Goal: Information Seeking & Learning: Learn about a topic

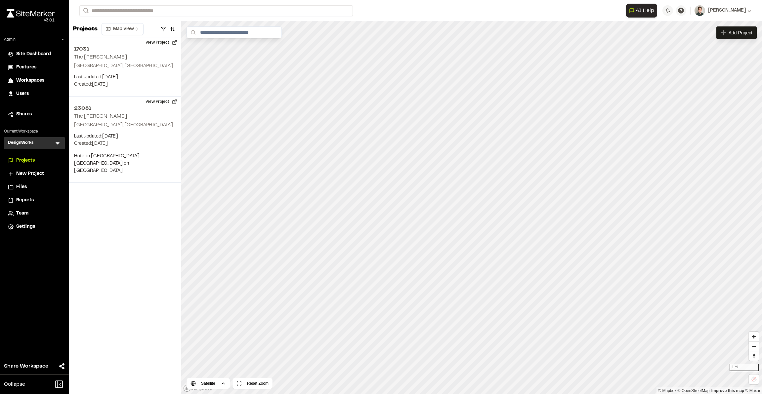
click at [57, 144] on icon at bounding box center [57, 143] width 7 height 7
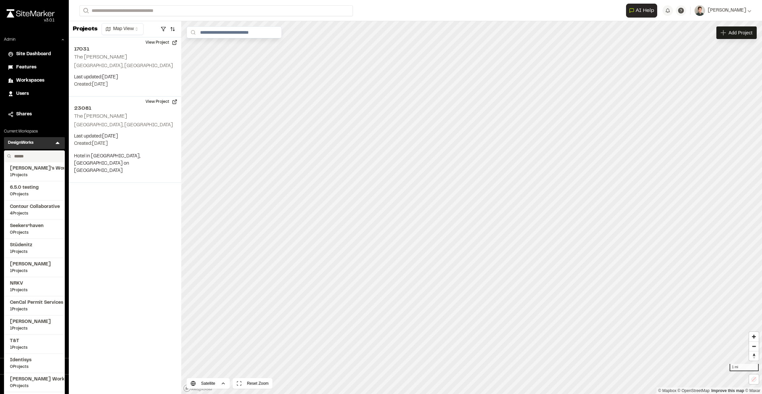
click at [46, 158] on input "text" at bounding box center [37, 156] width 50 height 11
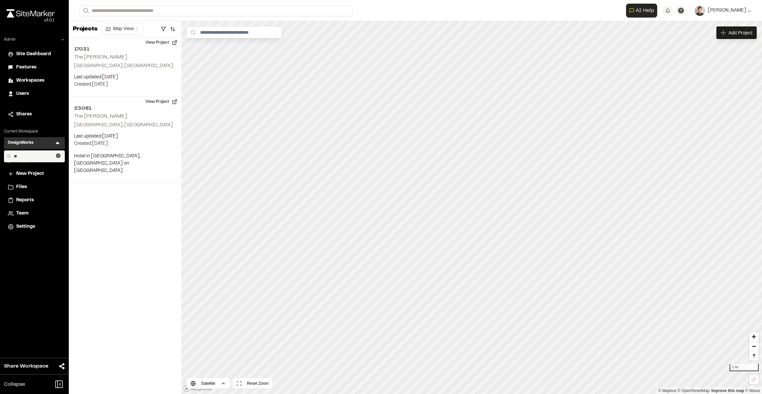
type input "*"
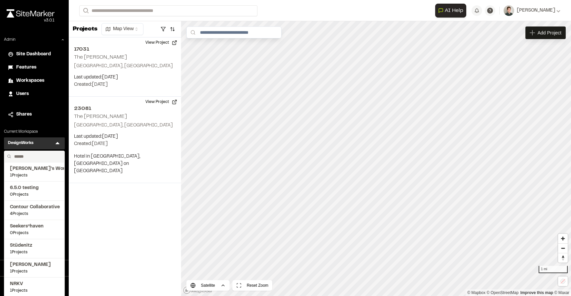
click at [34, 154] on input "text" at bounding box center [37, 156] width 50 height 11
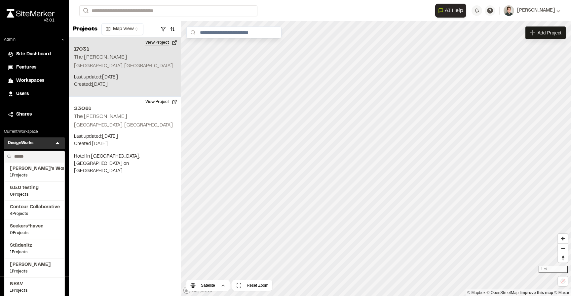
click at [158, 42] on button "View Project" at bounding box center [162, 42] width 40 height 11
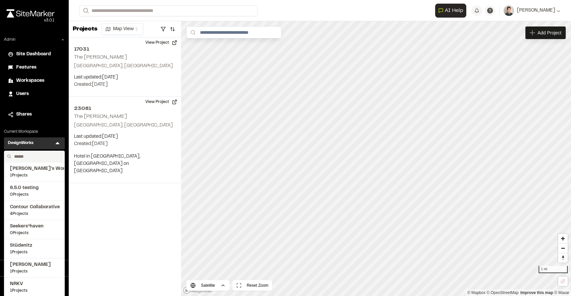
click at [55, 142] on icon at bounding box center [57, 143] width 7 height 7
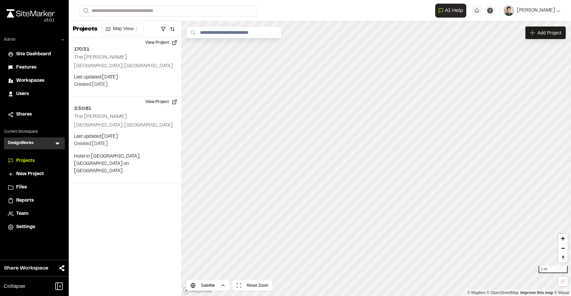
click at [55, 143] on icon at bounding box center [57, 143] width 7 height 7
click at [31, 155] on input "text" at bounding box center [37, 156] width 50 height 11
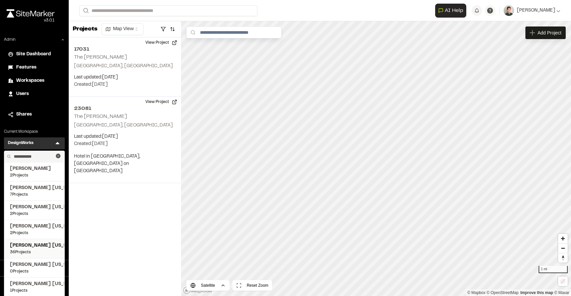
type input "**********"
click at [36, 248] on span "[PERSON_NAME] [US_STATE]" at bounding box center [34, 245] width 49 height 7
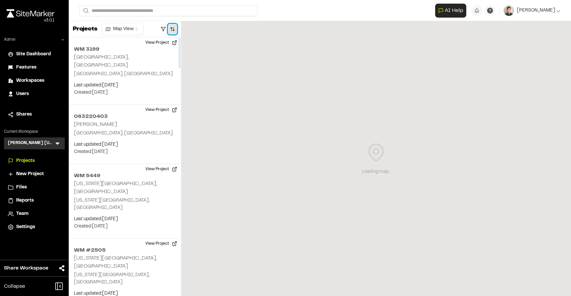
click at [173, 26] on button "button" at bounding box center [172, 29] width 9 height 11
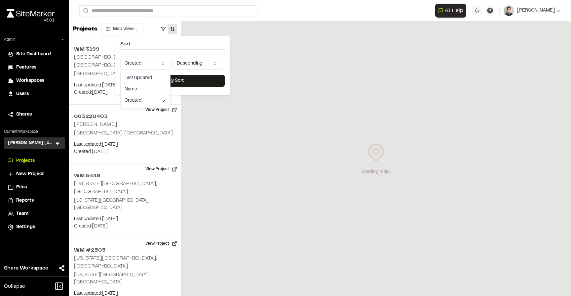
click at [155, 59] on html "Close sidebar v 3.0.1 Admin Site Dashboard Features Workspaces Users Shares Cur…" at bounding box center [285, 148] width 571 height 296
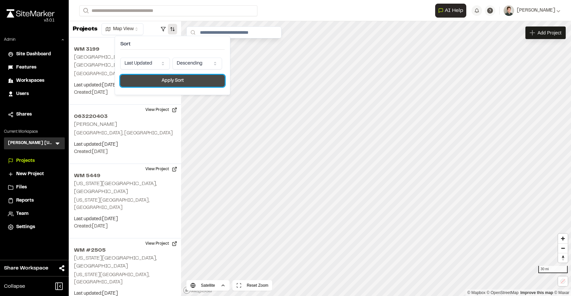
click at [150, 81] on button "Apply Sort" at bounding box center [172, 81] width 104 height 12
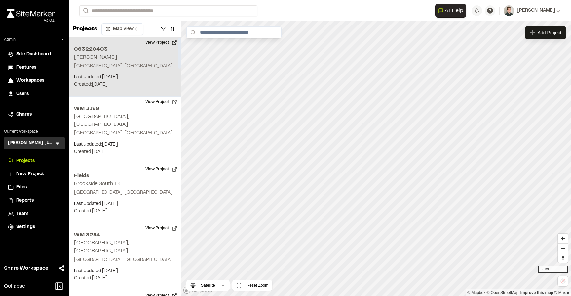
click at [165, 43] on button "View Project" at bounding box center [162, 42] width 40 height 11
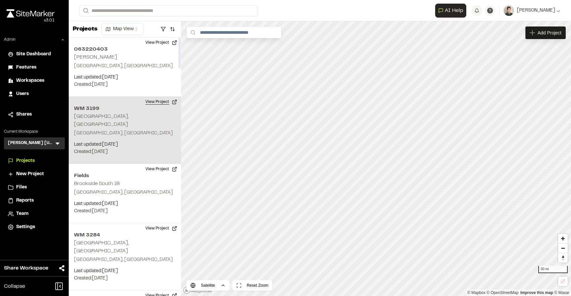
click at [160, 103] on button "View Project" at bounding box center [162, 102] width 40 height 11
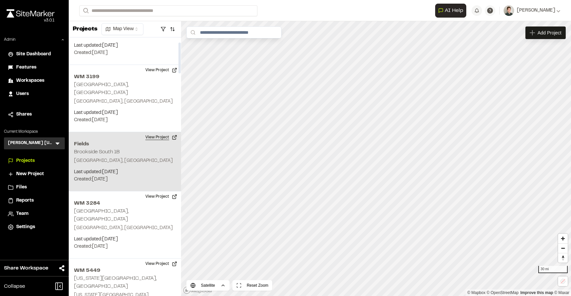
scroll to position [44, 0]
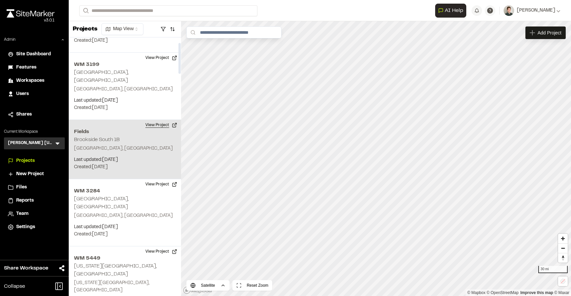
click at [160, 120] on button "View Project" at bounding box center [162, 125] width 40 height 11
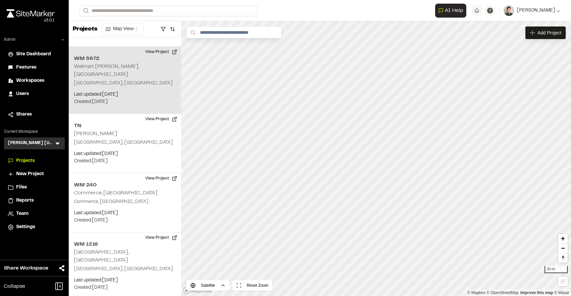
scroll to position [401, 0]
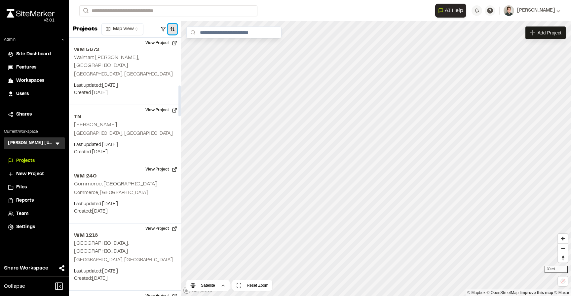
click at [174, 29] on button "button" at bounding box center [172, 29] width 9 height 11
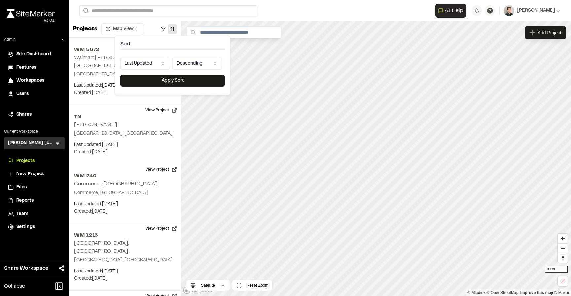
click at [148, 61] on html "Close sidebar v 3.0.1 Admin Site Dashboard Features Workspaces Users Shares Cur…" at bounding box center [285, 148] width 571 height 296
click at [153, 80] on button "Apply Sort" at bounding box center [172, 81] width 104 height 12
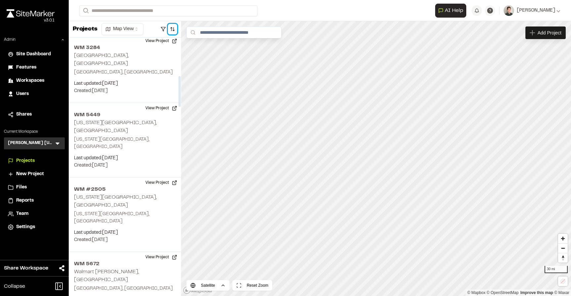
scroll to position [0, 0]
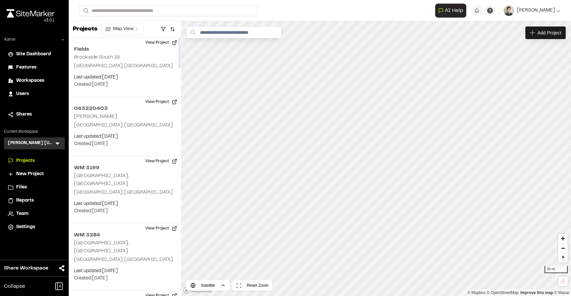
click at [57, 143] on icon at bounding box center [58, 144] width 4 height 2
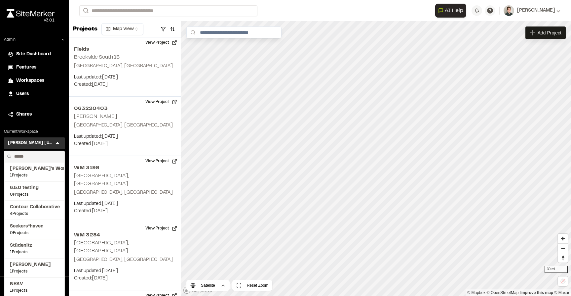
click at [37, 155] on input "text" at bounding box center [37, 156] width 50 height 11
type input "*"
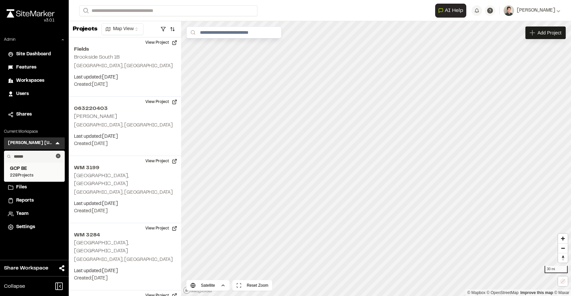
type input "******"
click at [24, 174] on span "228 Projects" at bounding box center [34, 175] width 49 height 6
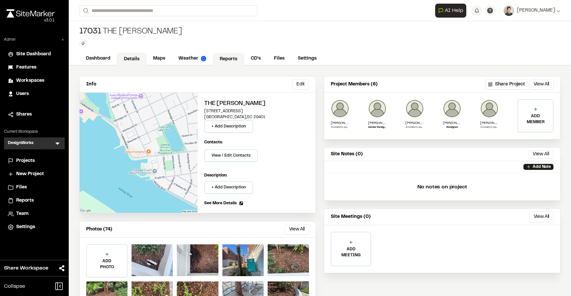
click at [225, 62] on link "Reports" at bounding box center [228, 59] width 31 height 13
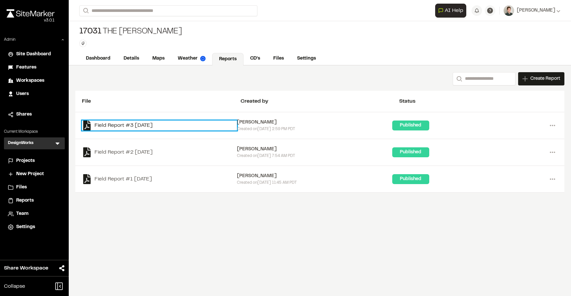
click at [137, 127] on link "Field Report #3 2025-08-20" at bounding box center [159, 125] width 155 height 10
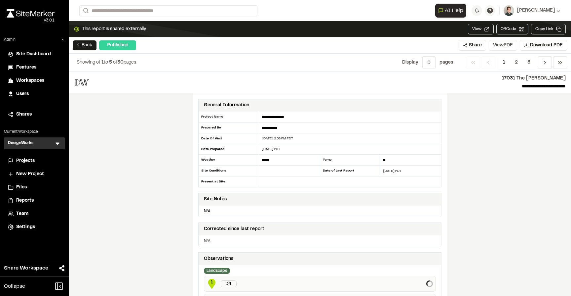
click at [500, 47] on button "View PDF" at bounding box center [503, 45] width 28 height 11
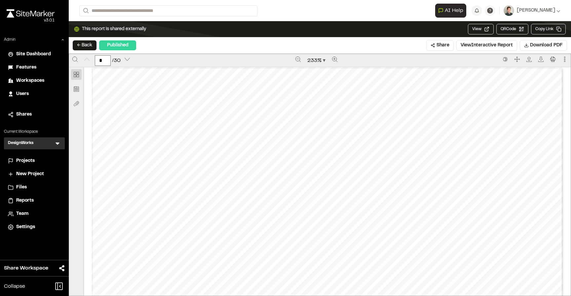
click at [323, 55] on div "233 %" at bounding box center [316, 60] width 366 height 13
click at [323, 58] on span "233 %" at bounding box center [317, 61] width 18 height 8
click at [316, 89] on div "Page fit" at bounding box center [319, 87] width 38 height 8
click at [464, 111] on div "Prepared by Emily Rogers - 1 - Created with SiteMarker" at bounding box center [327, 178] width 487 height 223
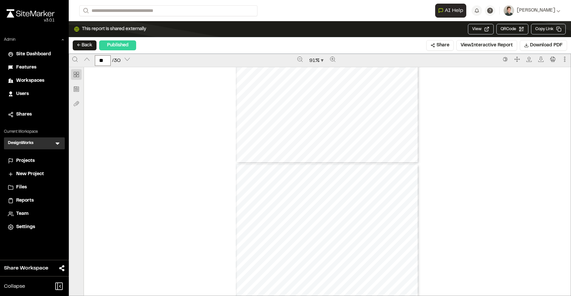
click at [322, 226] on div "Prepared by Emily Rogers - 10 - Created with SiteMarker" at bounding box center [328, 281] width 184 height 237
click at [350, 226] on div "Prepared by Emily Rogers - 10 - Created with SiteMarker" at bounding box center [328, 281] width 184 height 237
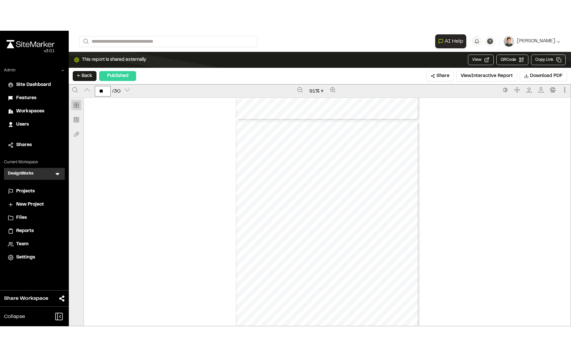
scroll to position [2166, 0]
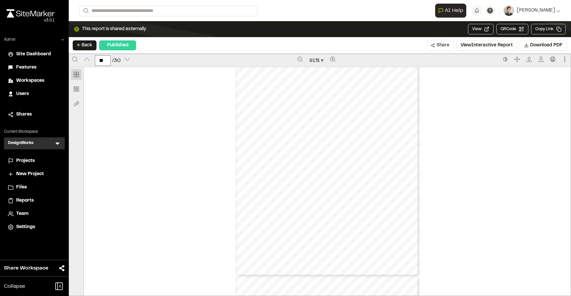
click at [441, 47] on button "Share" at bounding box center [440, 45] width 27 height 11
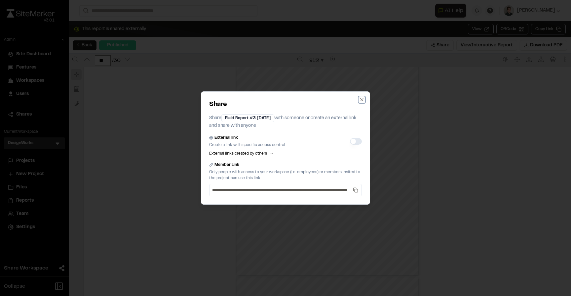
click at [362, 98] on icon "button" at bounding box center [361, 99] width 5 height 5
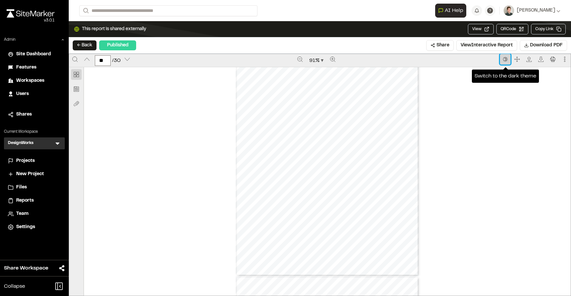
click at [507, 59] on icon "Switch to the dark theme" at bounding box center [505, 59] width 5 height 5
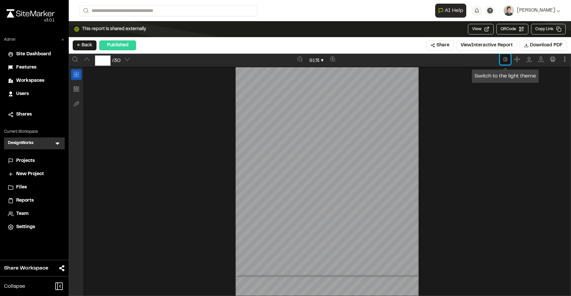
click at [507, 60] on icon "Switch to the light theme" at bounding box center [505, 59] width 5 height 5
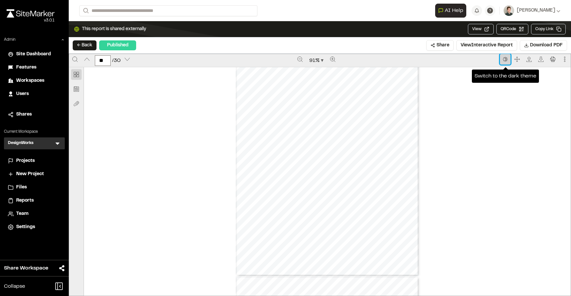
click at [507, 60] on icon "Switch to the dark theme" at bounding box center [505, 59] width 5 height 5
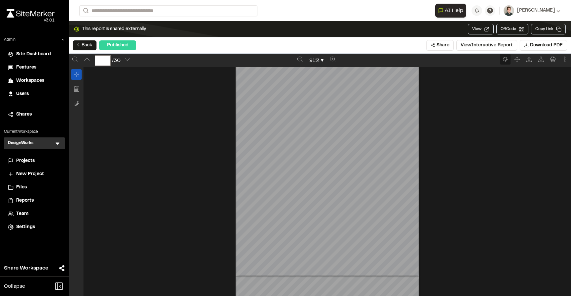
click at [468, 81] on div "Prepared by Emily Rogers - 10 - Created with SiteMarker" at bounding box center [327, 156] width 487 height 237
click at [516, 59] on icon "Full screen" at bounding box center [517, 59] width 5 height 5
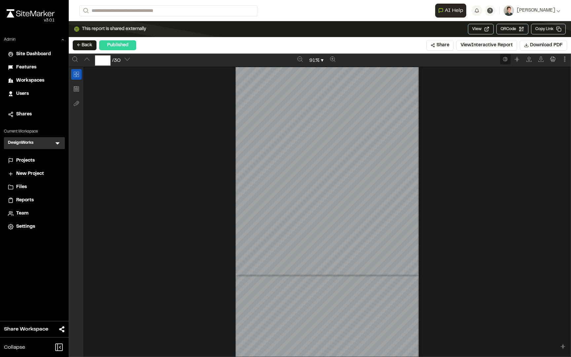
drag, startPoint x: 342, startPoint y: 147, endPoint x: 377, endPoint y: 156, distance: 36.3
click at [378, 156] on div "Prepared by Emily Rogers - 10 - Created with SiteMarker" at bounding box center [327, 156] width 487 height 237
type input "**"
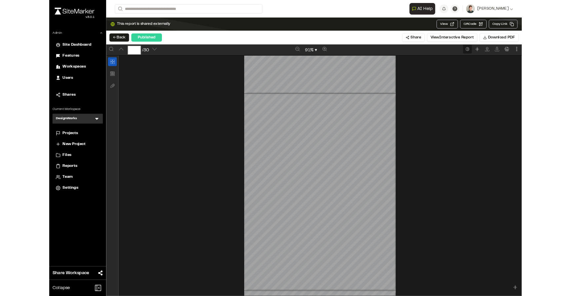
scroll to position [2567, 0]
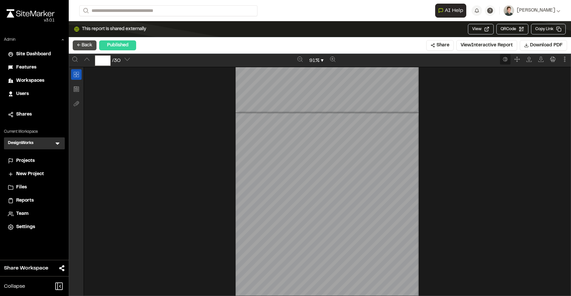
click at [88, 45] on button "← Back" at bounding box center [85, 45] width 24 height 10
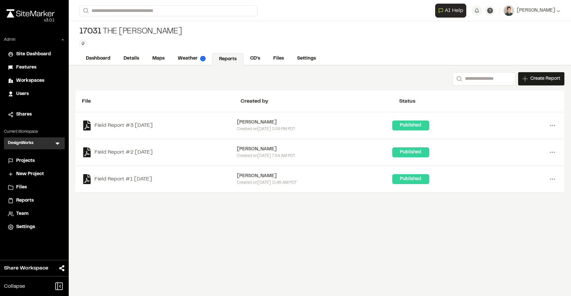
click at [56, 144] on icon at bounding box center [57, 143] width 7 height 7
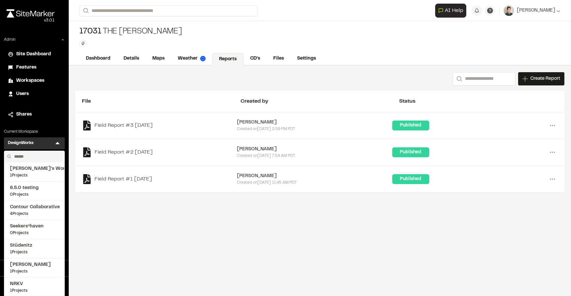
click at [28, 157] on input "text" at bounding box center [37, 156] width 50 height 11
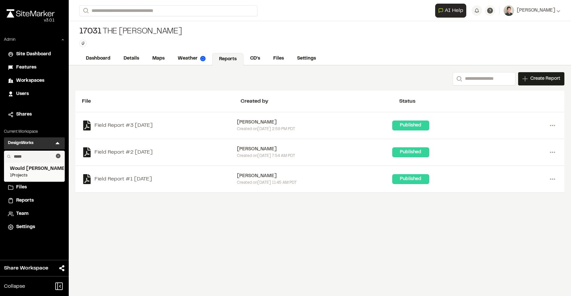
type input "*****"
click at [40, 176] on span "1 Projects" at bounding box center [34, 175] width 49 height 6
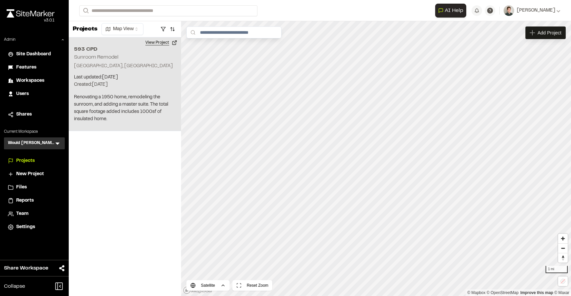
click at [153, 43] on button "View Project" at bounding box center [162, 42] width 40 height 11
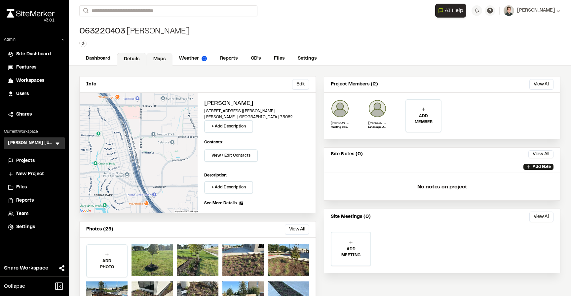
click at [165, 58] on link "Maps" at bounding box center [159, 59] width 26 height 13
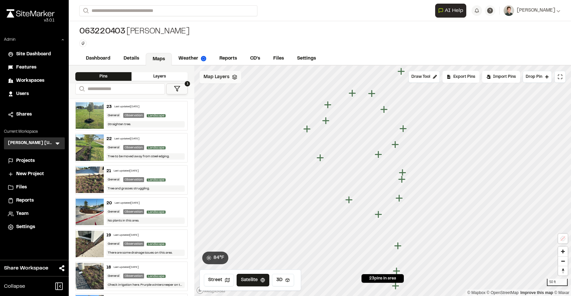
click at [232, 79] on icon at bounding box center [234, 76] width 5 height 5
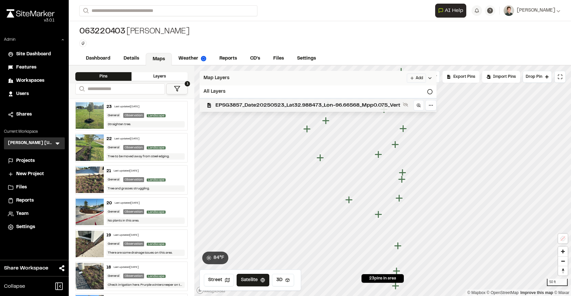
click at [232, 103] on span "EPSG3857_Date20250523_Lat32.988473_Lon-96.66568_Mpp0.075_Vert" at bounding box center [308, 105] width 185 height 8
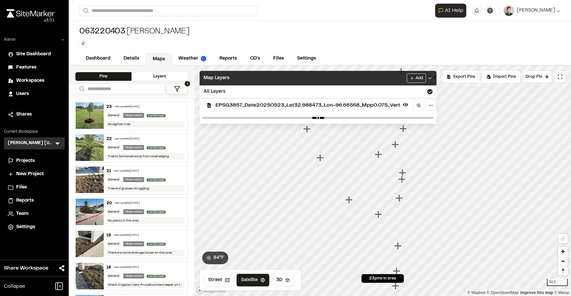
click at [243, 77] on div "Map Layers Add" at bounding box center [318, 78] width 237 height 15
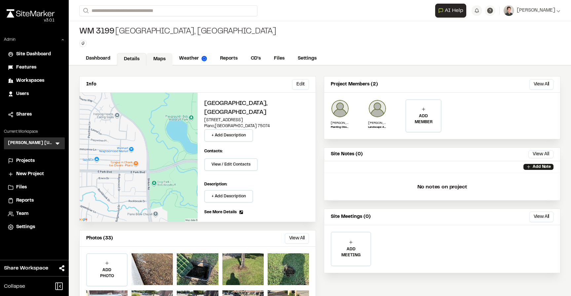
click at [159, 61] on link "Maps" at bounding box center [159, 59] width 26 height 13
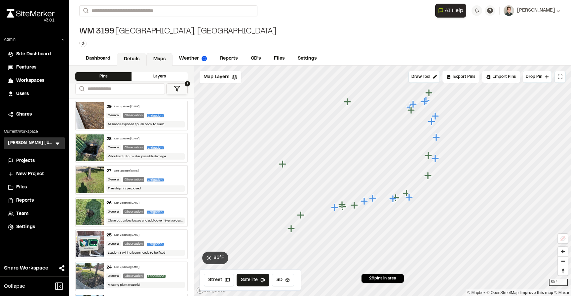
click at [139, 62] on link "Details" at bounding box center [131, 59] width 29 height 13
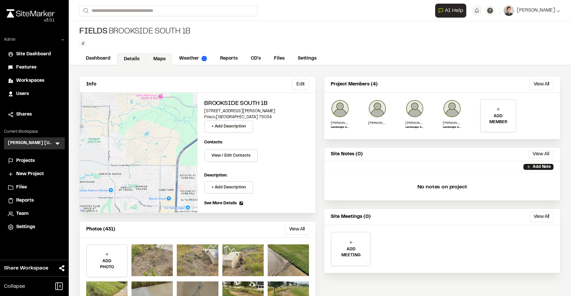
click at [157, 60] on link "Maps" at bounding box center [159, 59] width 26 height 13
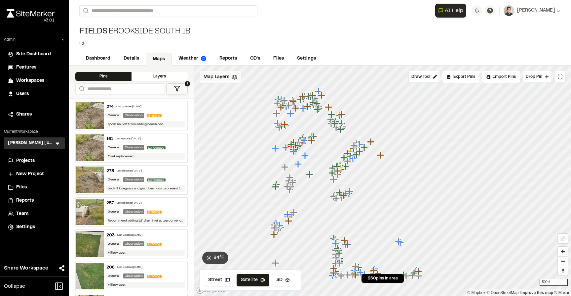
click at [235, 77] on icon at bounding box center [234, 76] width 5 height 5
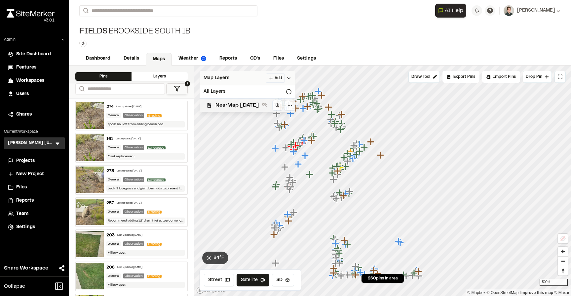
click at [224, 103] on span "NearMap 5/20/2025" at bounding box center [238, 105] width 44 height 8
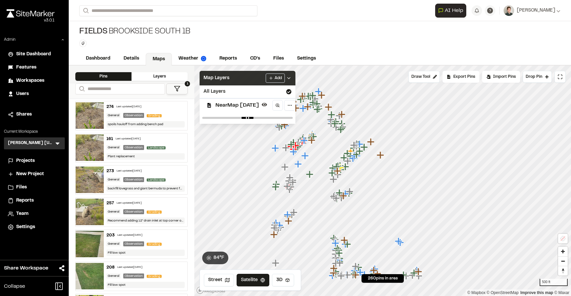
click at [225, 76] on span "Map Layers" at bounding box center [217, 77] width 26 height 7
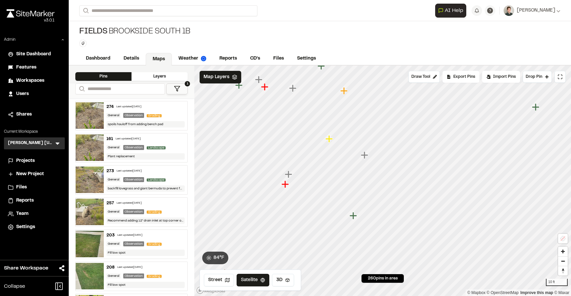
click at [329, 142] on icon "Map marker" at bounding box center [329, 138] width 7 height 7
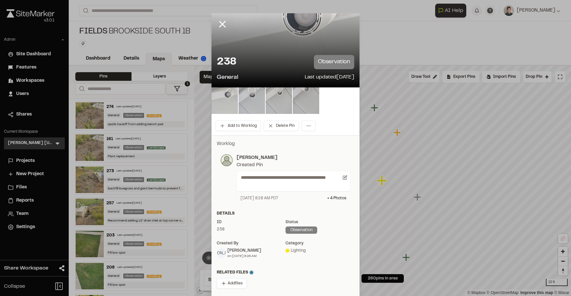
scroll to position [25, 0]
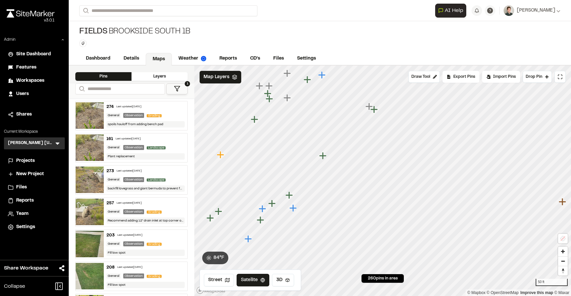
click at [323, 155] on icon "Map marker" at bounding box center [322, 155] width 7 height 7
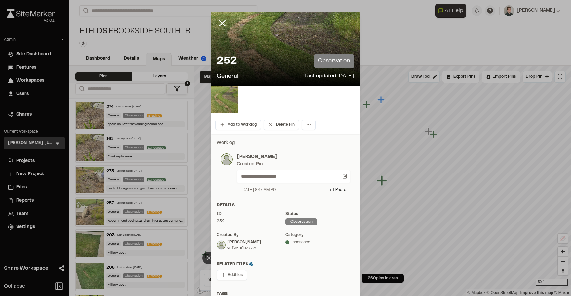
scroll to position [0, 0]
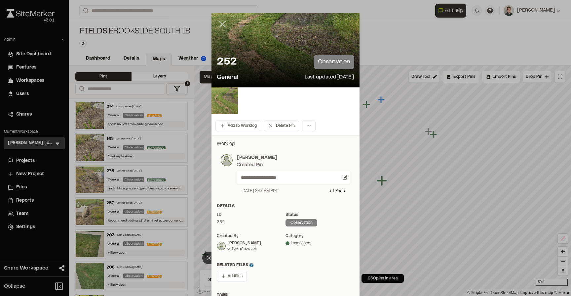
click at [225, 25] on icon at bounding box center [222, 24] width 11 height 11
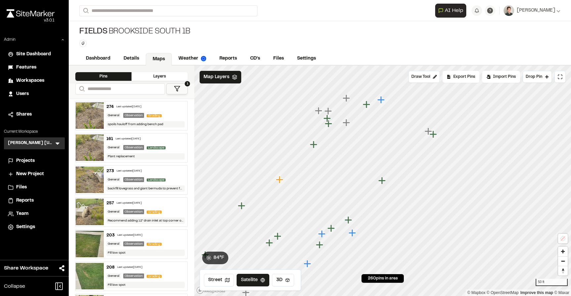
click at [347, 98] on icon "Map marker" at bounding box center [346, 97] width 7 height 7
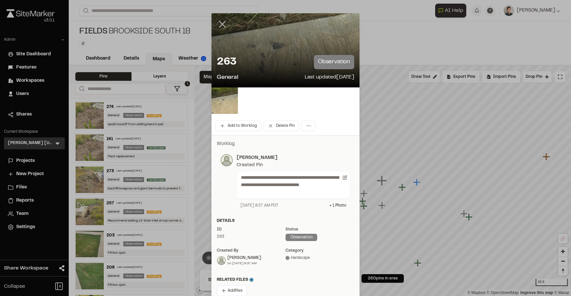
click at [220, 27] on icon at bounding box center [222, 24] width 11 height 11
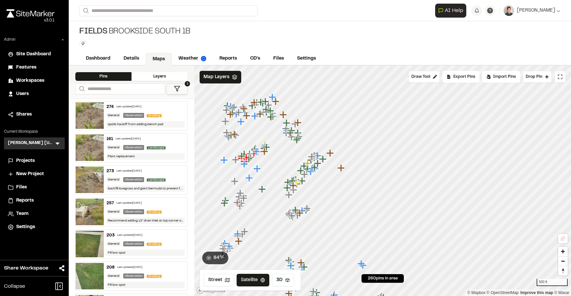
drag, startPoint x: 300, startPoint y: 181, endPoint x: 342, endPoint y: 180, distance: 41.7
click at [301, 180] on icon "Map marker" at bounding box center [297, 182] width 9 height 9
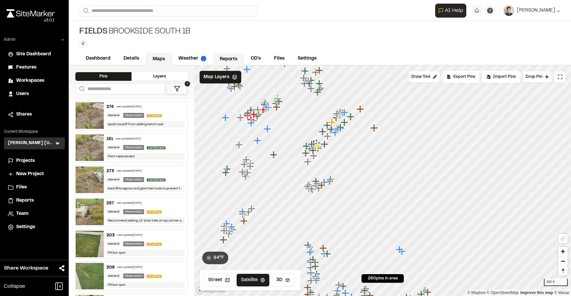
click at [226, 56] on link "Reports" at bounding box center [228, 59] width 31 height 13
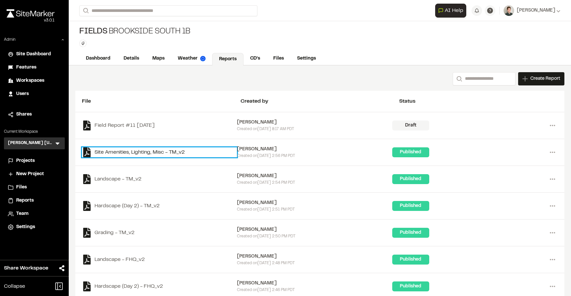
click at [136, 150] on link "Site Amenities, Lighting, Misc - TM_v2" at bounding box center [159, 152] width 155 height 10
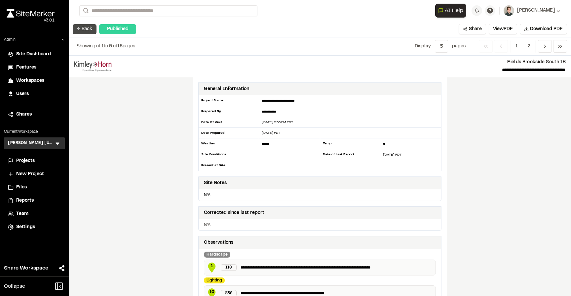
click at [88, 29] on button "← Back" at bounding box center [85, 29] width 24 height 10
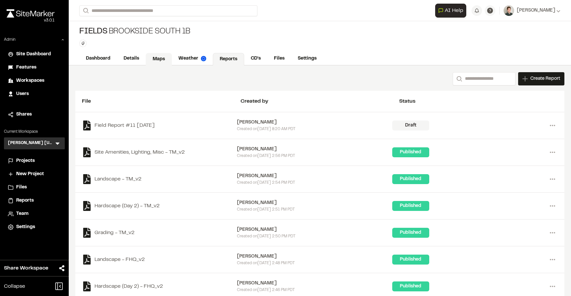
click at [151, 59] on link "Maps" at bounding box center [159, 59] width 26 height 13
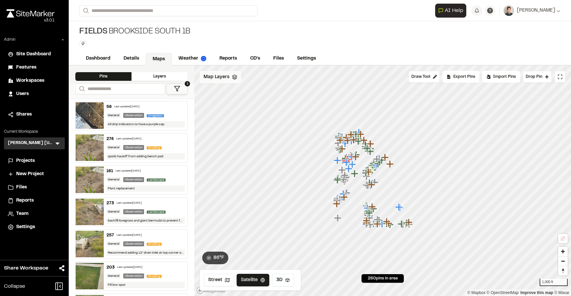
click at [202, 76] on div "Map Layers" at bounding box center [221, 77] width 42 height 13
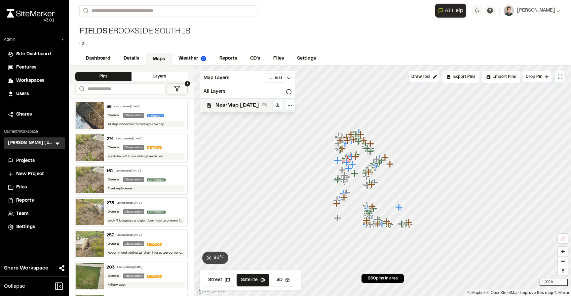
click at [245, 106] on span "NearMap 5/20/2025" at bounding box center [238, 105] width 44 height 8
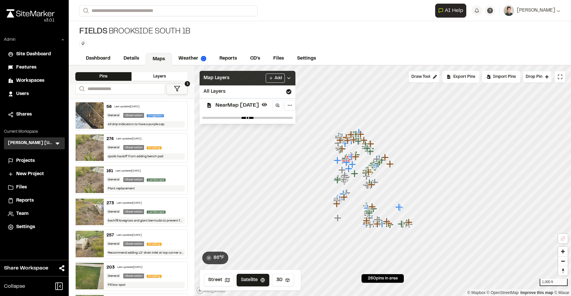
click at [238, 77] on div "Map Layers Add" at bounding box center [248, 78] width 96 height 15
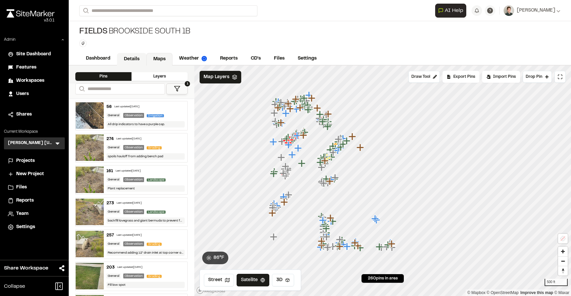
click at [139, 59] on link "Details" at bounding box center [131, 59] width 29 height 13
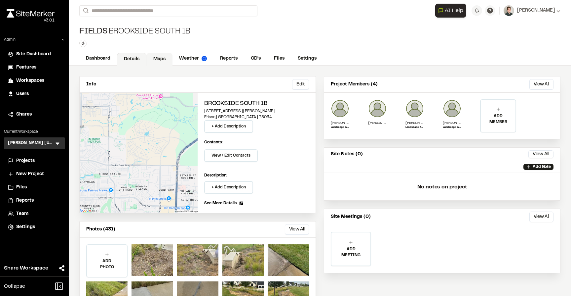
click at [157, 62] on link "Maps" at bounding box center [159, 59] width 26 height 13
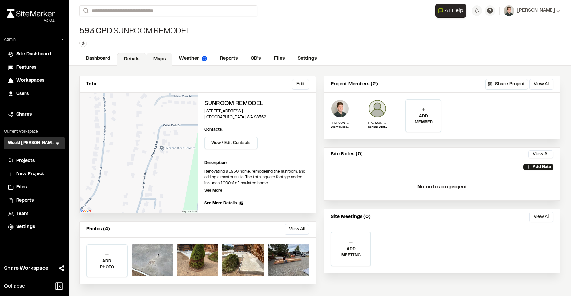
click at [164, 59] on link "Maps" at bounding box center [159, 59] width 26 height 13
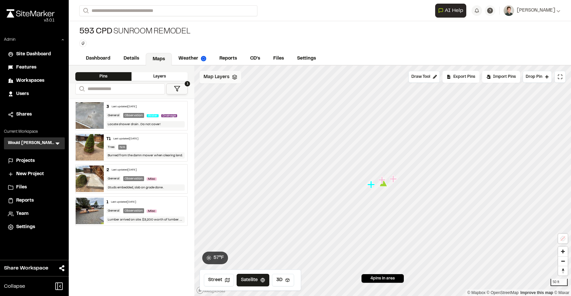
click at [228, 77] on span "Map Layers" at bounding box center [217, 76] width 26 height 7
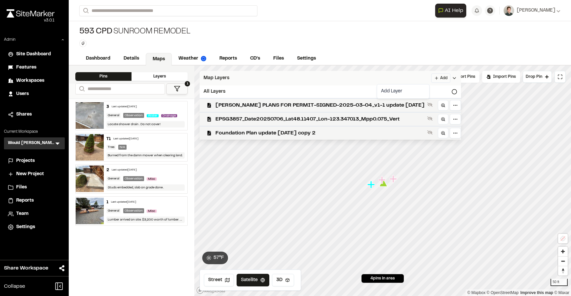
click at [417, 78] on html "Close sidebar v 3.0.1 Admin Site Dashboard Features Workspaces Users Shares Cur…" at bounding box center [285, 148] width 571 height 296
click at [401, 94] on link "Add Layer" at bounding box center [404, 91] width 50 height 11
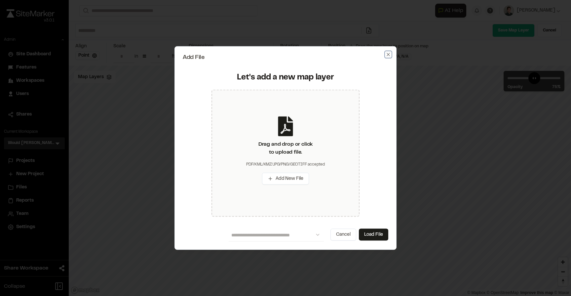
click at [388, 53] on icon "button" at bounding box center [388, 54] width 5 height 5
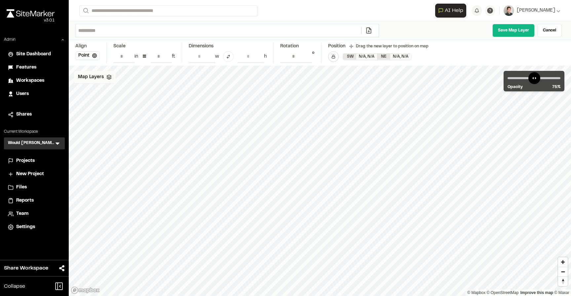
click at [102, 83] on div "Map Layers" at bounding box center [95, 77] width 42 height 13
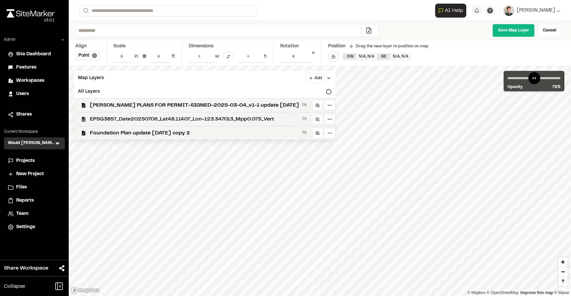
click at [112, 117] on span "EPSG3857_Date20250706_Lat48.11407_Lon-123.347013_Mpp0.075_Vert" at bounding box center [194, 119] width 209 height 8
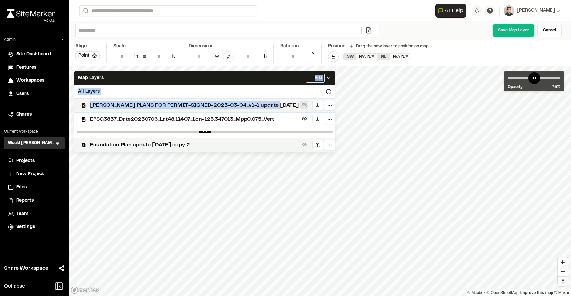
drag, startPoint x: 163, startPoint y: 82, endPoint x: 280, endPoint y: 107, distance: 119.3
click at [279, 107] on div "Map Layers Add All Layers COLLINS PLANS FOR PERMIT-SIGNED-2025-03-04_v1-1 updat…" at bounding box center [205, 111] width 262 height 81
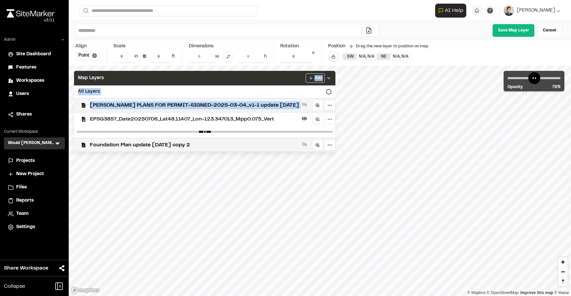
click at [250, 79] on div "Map Layers Add" at bounding box center [205, 78] width 262 height 15
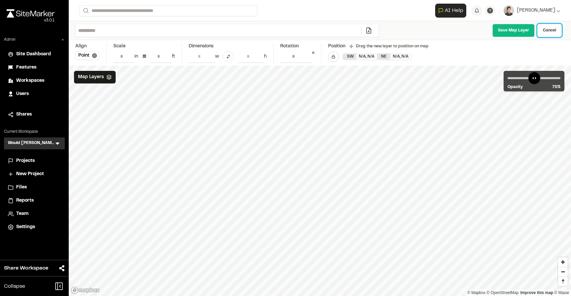
click at [548, 31] on link "Cancel" at bounding box center [550, 30] width 24 height 13
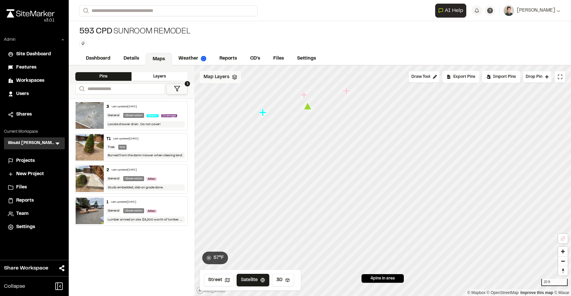
click at [229, 81] on div "Map Layers" at bounding box center [221, 77] width 42 height 13
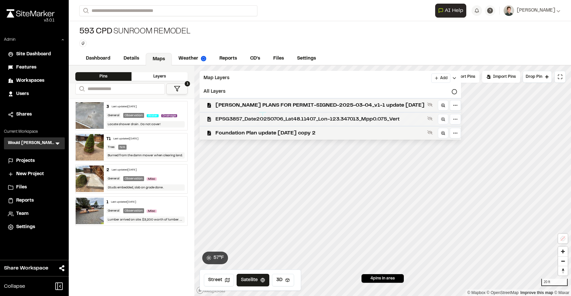
click at [244, 115] on div "EPSG3857_Date20250706_Lat48.11407_Lon-123.347013_Mpp0.075_Vert" at bounding box center [327, 119] width 267 height 14
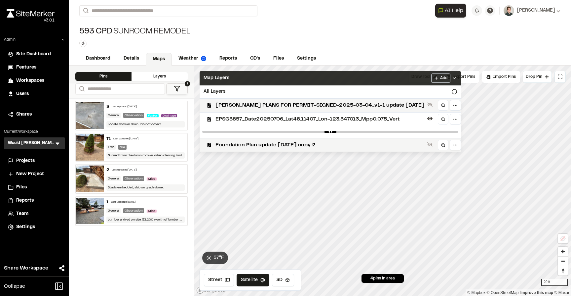
click at [261, 79] on div "Map Layers Add" at bounding box center [331, 78] width 262 height 15
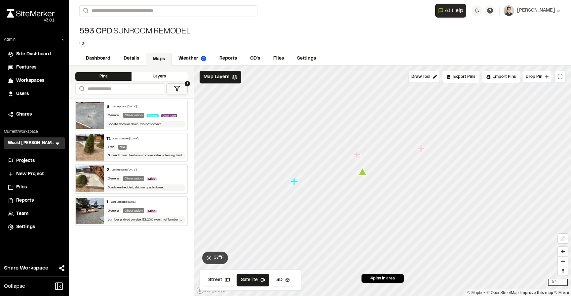
click at [419, 149] on icon "Map marker" at bounding box center [421, 147] width 7 height 7
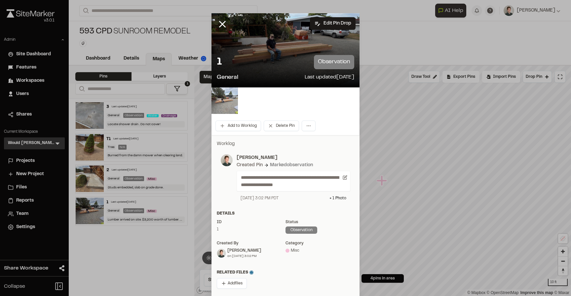
click at [223, 101] on img at bounding box center [225, 100] width 26 height 26
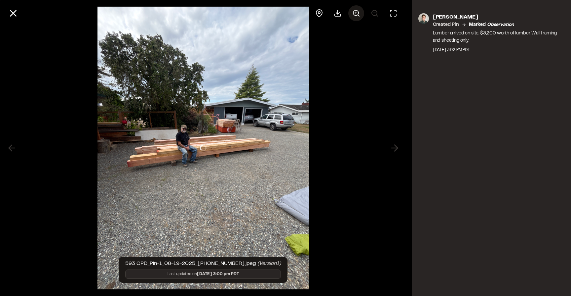
click at [356, 15] on circle at bounding box center [355, 12] width 5 height 5
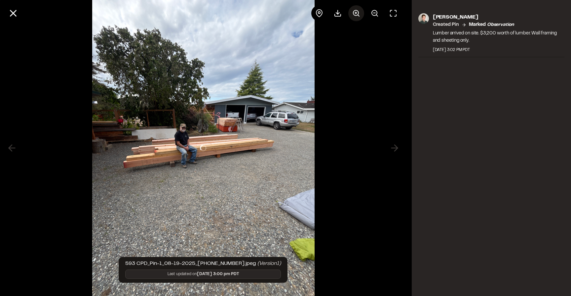
click at [356, 15] on circle at bounding box center [355, 12] width 5 height 5
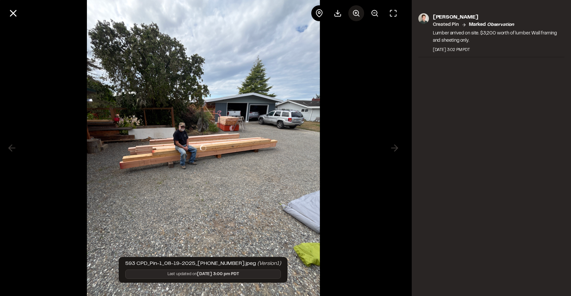
click at [356, 15] on circle at bounding box center [355, 12] width 5 height 5
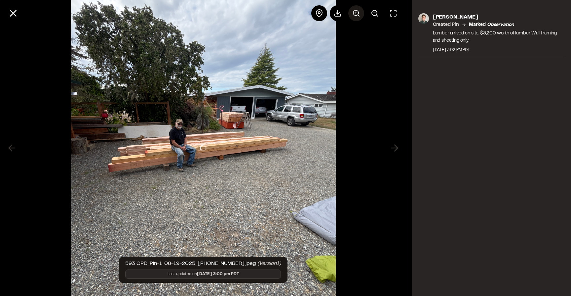
click at [356, 15] on circle at bounding box center [355, 12] width 5 height 5
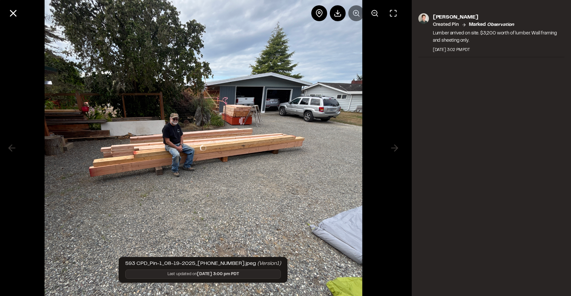
scroll to position [4, 0]
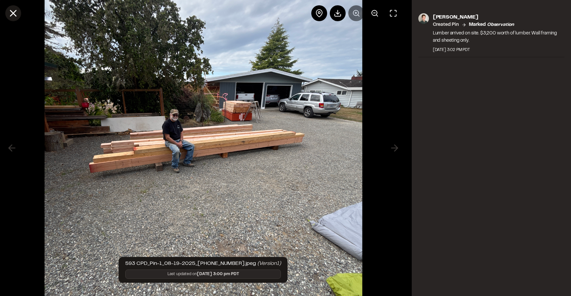
click at [14, 13] on icon at bounding box center [13, 13] width 11 height 11
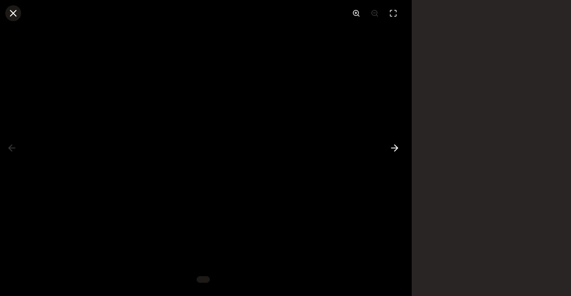
scroll to position [0, 0]
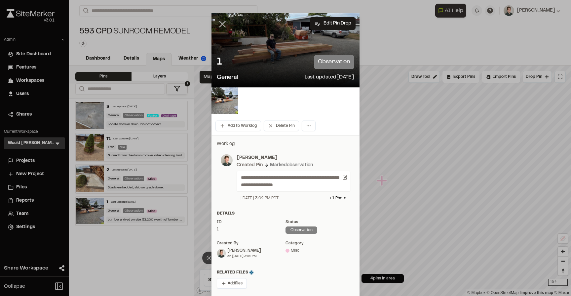
click at [218, 28] on icon at bounding box center [222, 24] width 11 height 11
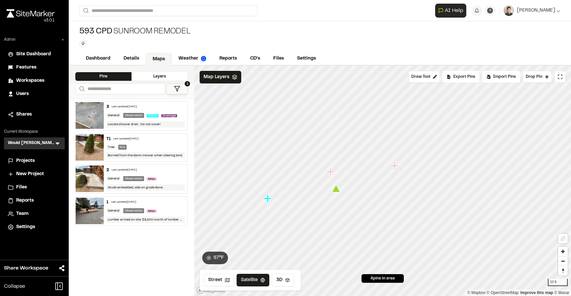
click at [268, 199] on icon "Map marker" at bounding box center [267, 197] width 7 height 7
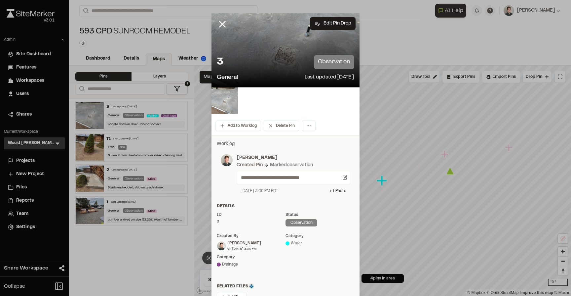
click at [228, 105] on img at bounding box center [225, 100] width 26 height 26
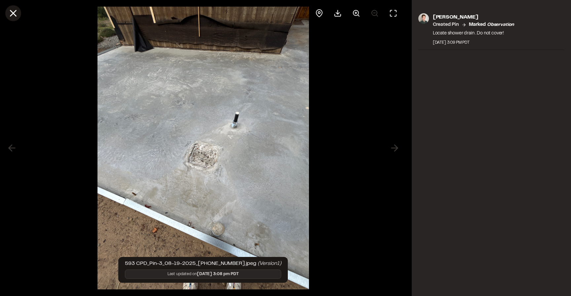
click at [17, 15] on icon at bounding box center [13, 13] width 11 height 11
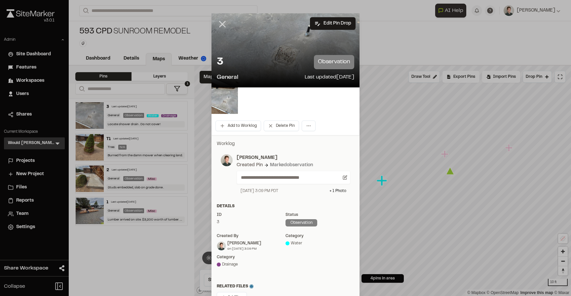
click at [224, 26] on line at bounding box center [223, 24] width 6 height 6
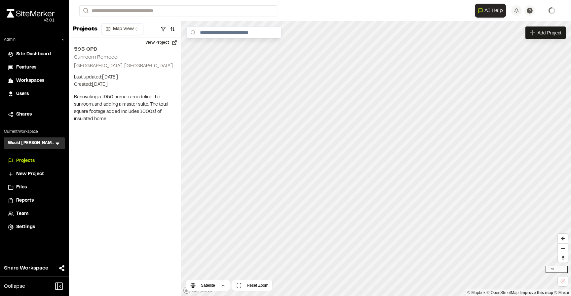
click at [59, 143] on icon at bounding box center [57, 143] width 7 height 7
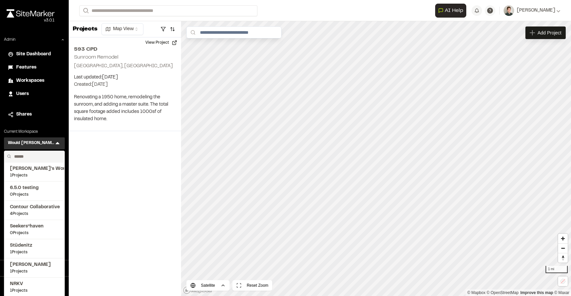
click at [45, 159] on input "text" at bounding box center [37, 156] width 50 height 11
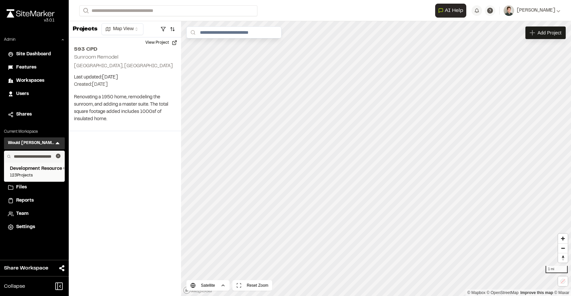
type input "**********"
click at [27, 176] on span "123 Projects" at bounding box center [34, 175] width 49 height 6
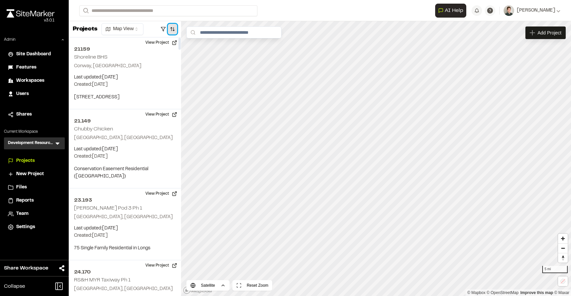
click at [176, 29] on button "button" at bounding box center [172, 29] width 9 height 11
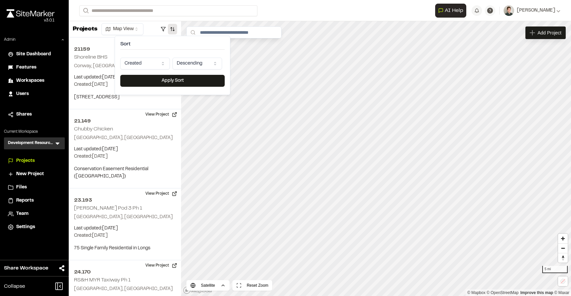
click at [135, 62] on html "Close sidebar v 3.0.1 Admin Site Dashboard Features Workspaces Users Shares Cur…" at bounding box center [285, 148] width 571 height 296
click at [153, 84] on button "Apply Sort" at bounding box center [172, 81] width 104 height 12
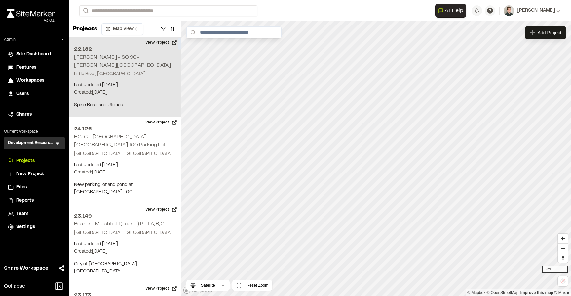
click at [160, 39] on button "View Project" at bounding box center [162, 42] width 40 height 11
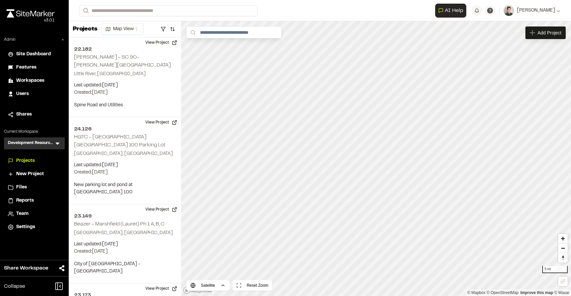
click at [58, 141] on icon at bounding box center [57, 143] width 7 height 7
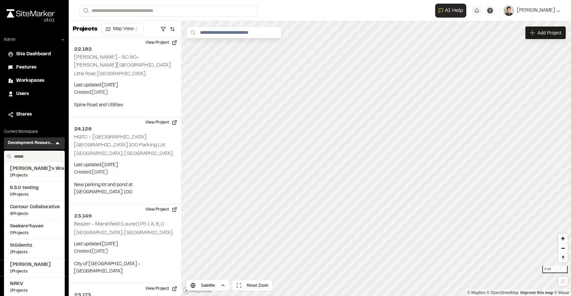
click at [37, 155] on input "text" at bounding box center [37, 156] width 50 height 11
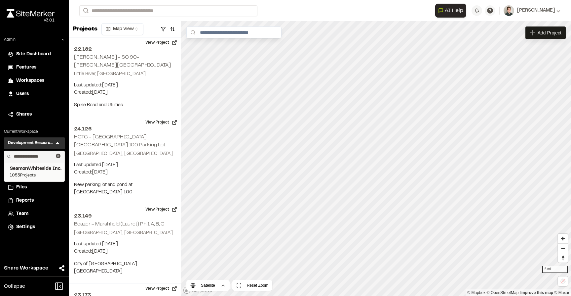
type input "**********"
click at [28, 172] on span "SeamonWhiteside Inc." at bounding box center [34, 168] width 49 height 7
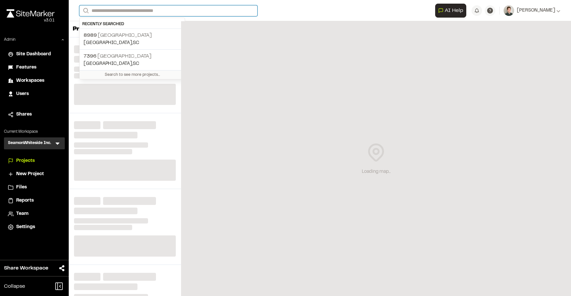
click at [154, 10] on input "Search" at bounding box center [168, 10] width 178 height 11
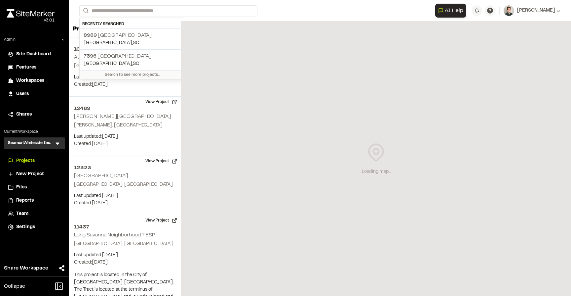
click at [292, 13] on form "Search" at bounding box center [257, 10] width 356 height 11
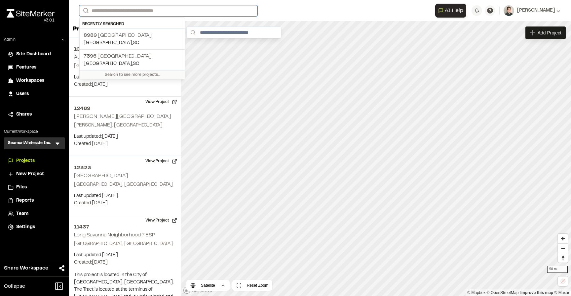
click at [138, 13] on input "Search" at bounding box center [168, 10] width 178 height 11
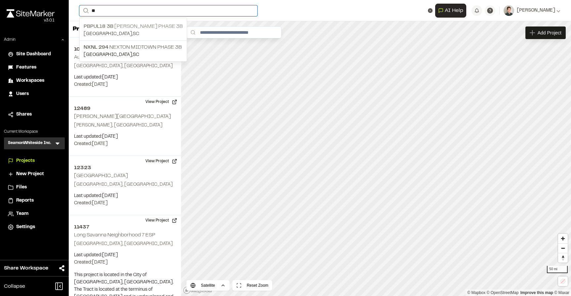
type input "**"
click at [151, 27] on p "PBPUL18 3B Del Webb Phase 3B" at bounding box center [133, 26] width 99 height 8
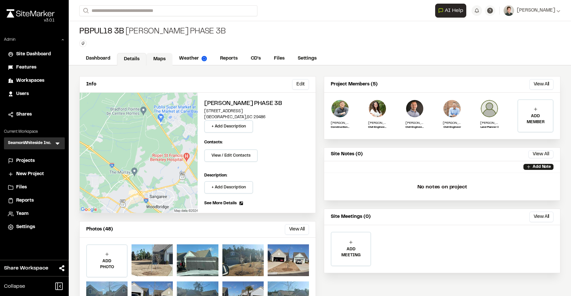
click at [161, 55] on link "Maps" at bounding box center [159, 59] width 26 height 13
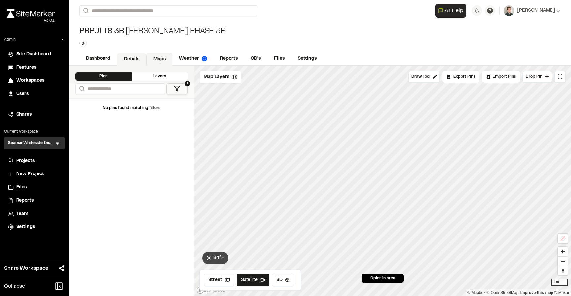
click at [137, 61] on link "Details" at bounding box center [131, 59] width 29 height 13
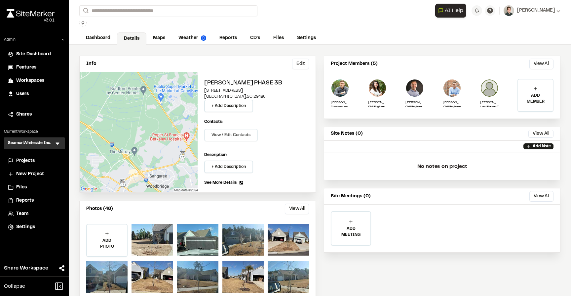
scroll to position [35, 0]
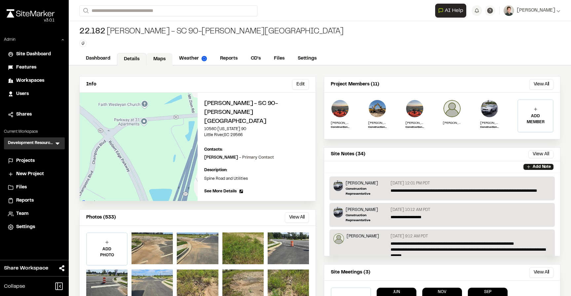
click at [162, 56] on link "Maps" at bounding box center [159, 59] width 26 height 13
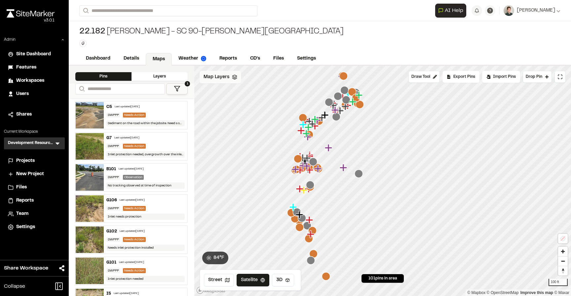
click at [216, 72] on div "Map Layers" at bounding box center [221, 77] width 42 height 13
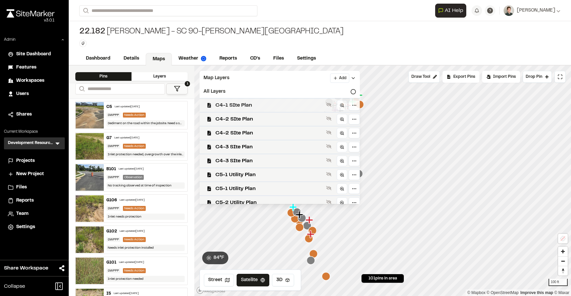
click at [224, 106] on span "C4-1 SIte Plan" at bounding box center [270, 105] width 108 height 8
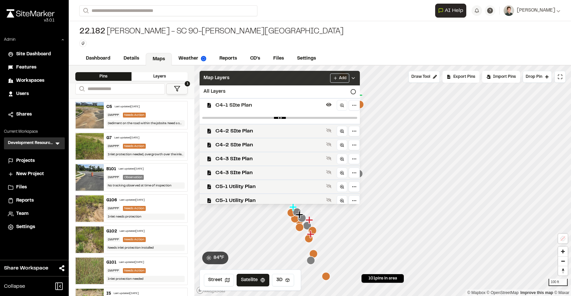
click at [239, 80] on div "Map Layers Add" at bounding box center [280, 78] width 160 height 15
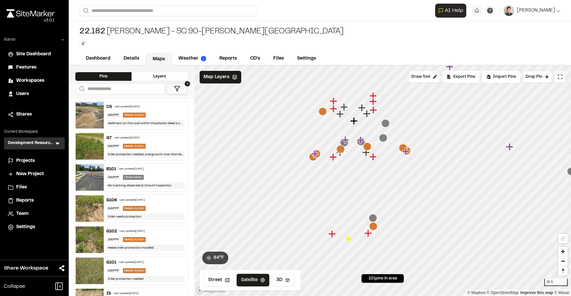
click at [368, 147] on icon "Map marker" at bounding box center [367, 146] width 8 height 8
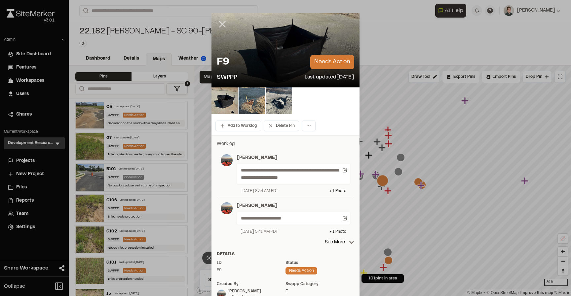
click at [221, 25] on icon at bounding box center [222, 24] width 11 height 11
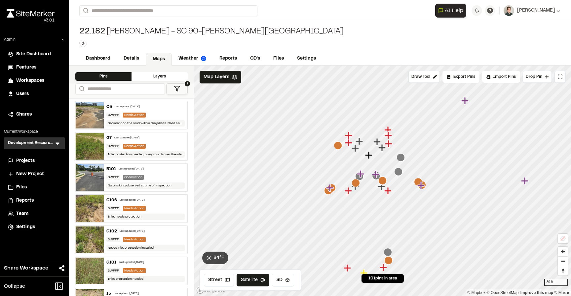
click at [369, 157] on icon "Map marker" at bounding box center [368, 154] width 7 height 7
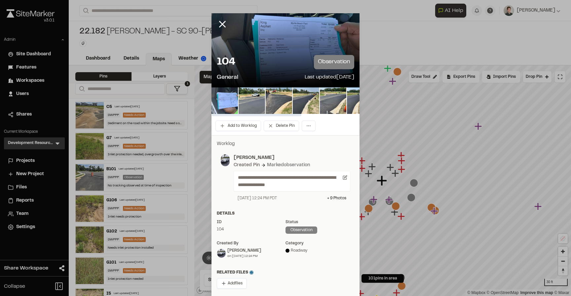
click at [226, 101] on img at bounding box center [225, 100] width 26 height 26
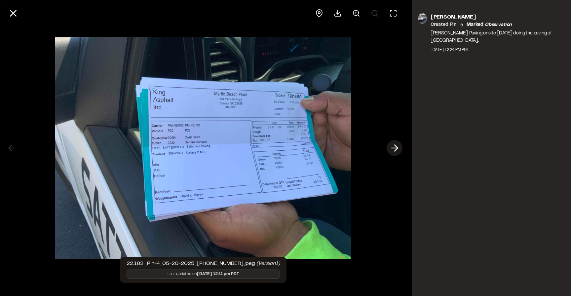
click at [398, 148] on icon at bounding box center [395, 147] width 11 height 11
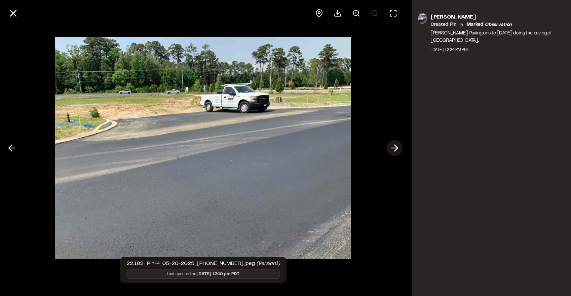
click at [398, 148] on icon at bounding box center [395, 147] width 11 height 11
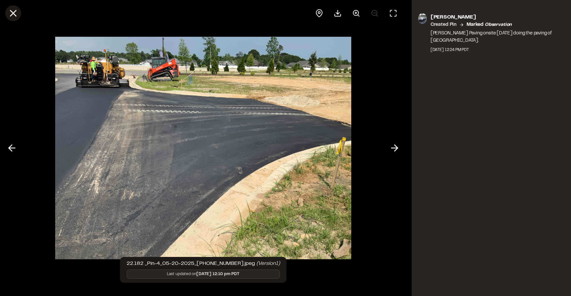
click at [15, 11] on line at bounding box center [14, 14] width 6 height 6
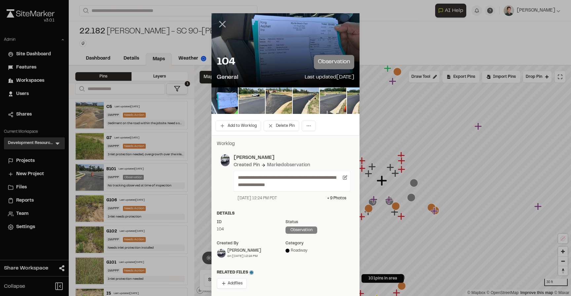
click at [221, 27] on icon at bounding box center [222, 24] width 11 height 11
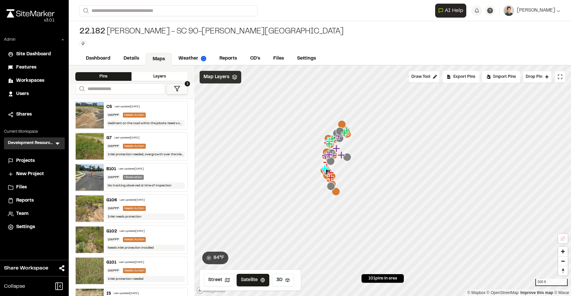
click at [220, 81] on div "Map Layers" at bounding box center [221, 77] width 42 height 13
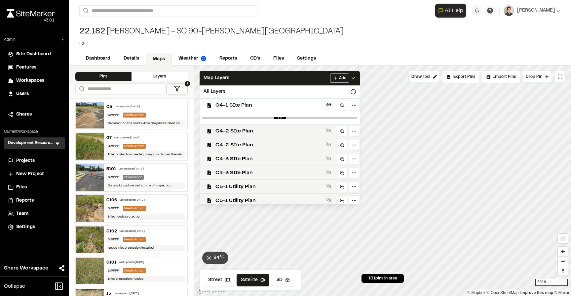
click at [234, 106] on span "C4-1 SIte Plan" at bounding box center [270, 105] width 108 height 8
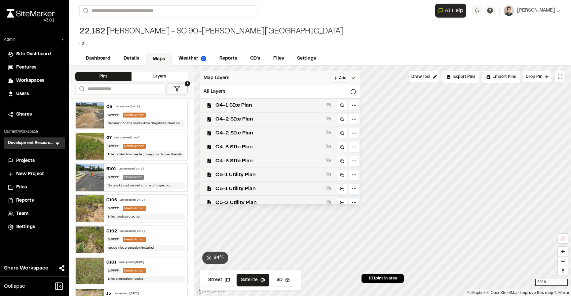
click at [279, 81] on div "Map Layers Add" at bounding box center [280, 78] width 160 height 15
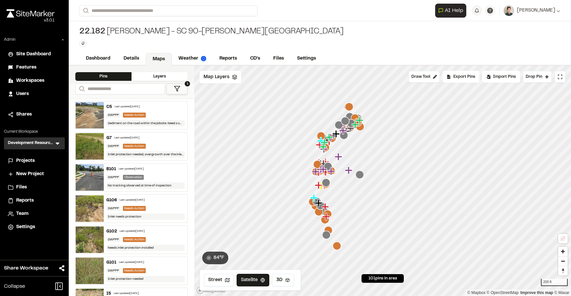
click at [328, 233] on icon "Map marker" at bounding box center [326, 234] width 8 height 8
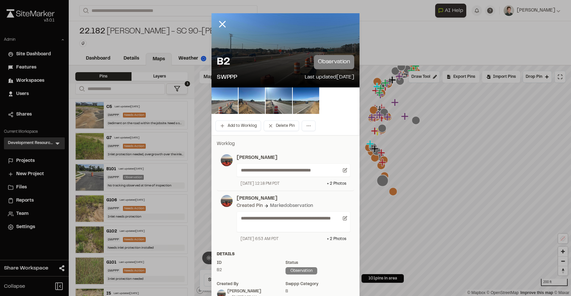
click at [226, 104] on img at bounding box center [225, 100] width 26 height 26
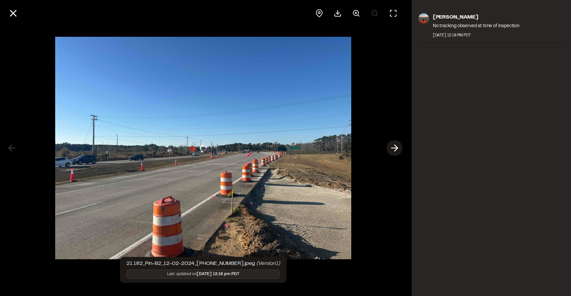
click at [394, 146] on icon at bounding box center [395, 147] width 11 height 11
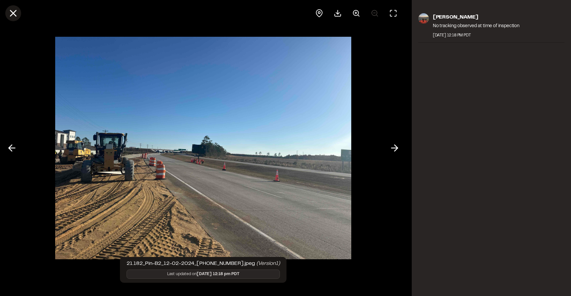
click at [13, 13] on line at bounding box center [14, 14] width 6 height 6
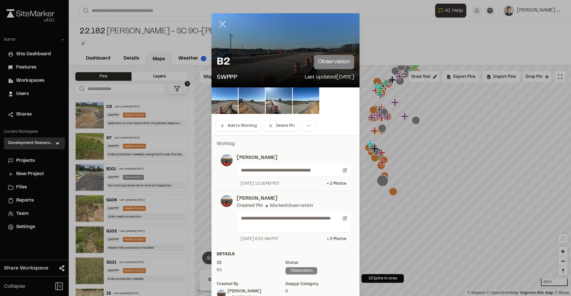
click at [219, 25] on icon at bounding box center [222, 24] width 11 height 11
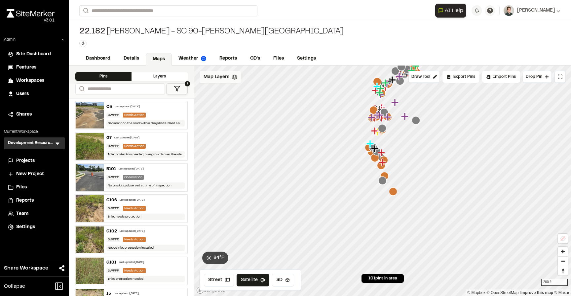
click at [214, 77] on span "Map Layers" at bounding box center [217, 76] width 26 height 7
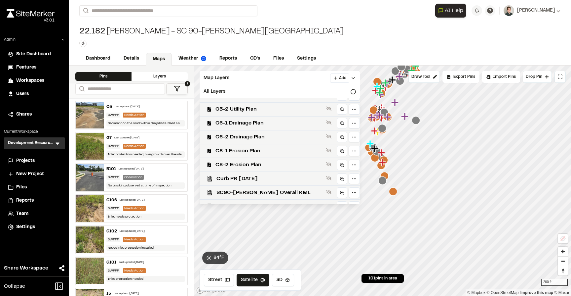
scroll to position [130, 0]
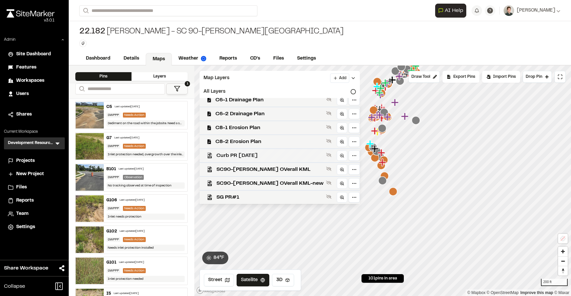
click at [236, 161] on div "Curb PR 12/4/24" at bounding box center [277, 155] width 166 height 14
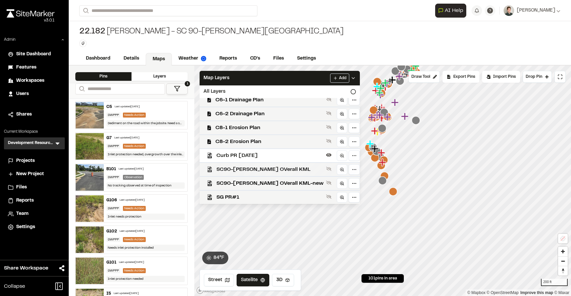
click at [238, 166] on span "SC90-Robert Edge OVerall KML" at bounding box center [270, 169] width 107 height 8
click at [239, 179] on div "SC90-Robert Edge OVerall KML-new" at bounding box center [277, 183] width 166 height 14
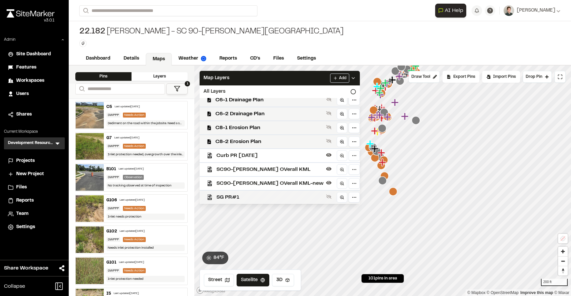
click at [238, 191] on div "SG PR#1" at bounding box center [277, 197] width 166 height 14
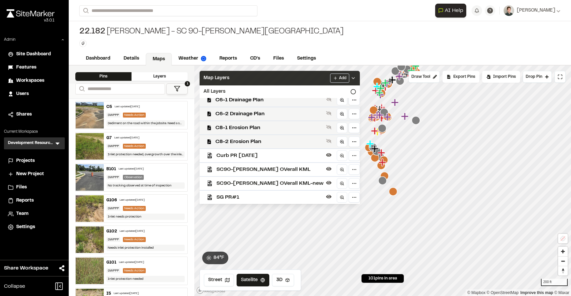
click at [247, 81] on div "Map Layers Add" at bounding box center [280, 78] width 160 height 15
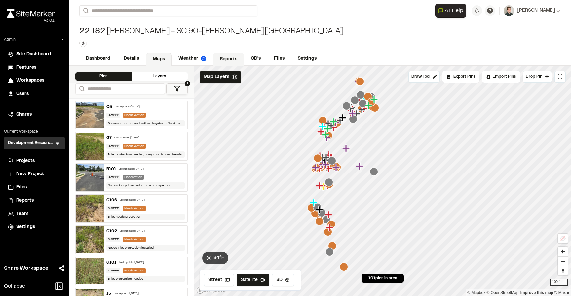
click at [225, 56] on link "Reports" at bounding box center [228, 59] width 31 height 13
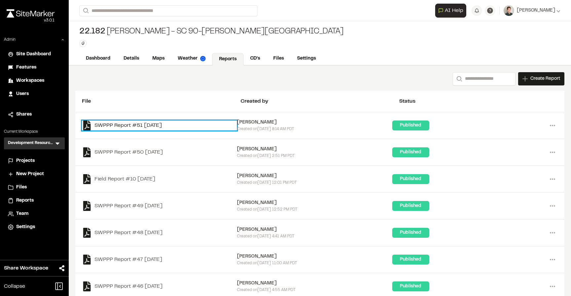
click at [153, 124] on link "SWPPP Report #51 2025-08-14" at bounding box center [159, 125] width 155 height 10
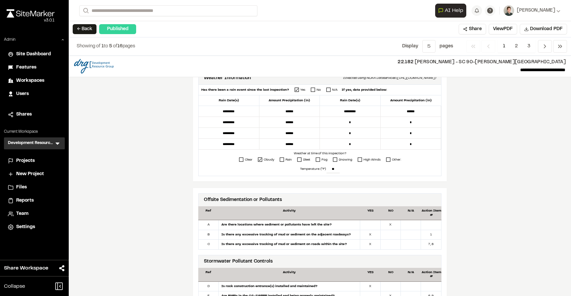
scroll to position [231, 0]
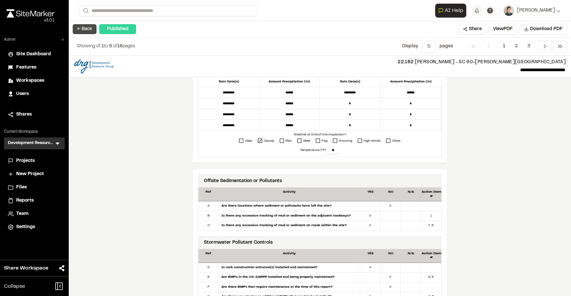
click at [83, 28] on button "← Back" at bounding box center [85, 29] width 24 height 10
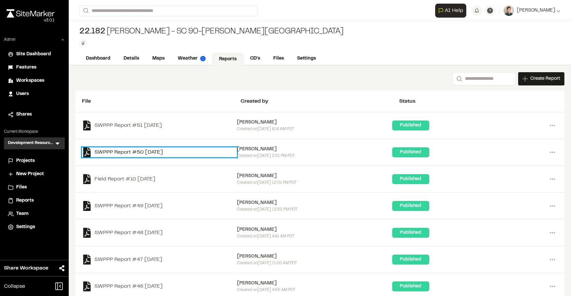
click at [149, 153] on link "SWPPP Report #50 2025-08-07" at bounding box center [159, 152] width 155 height 10
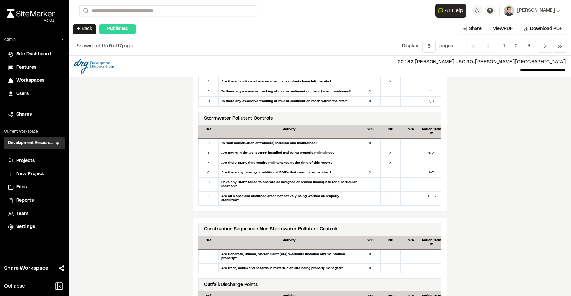
scroll to position [248, 0]
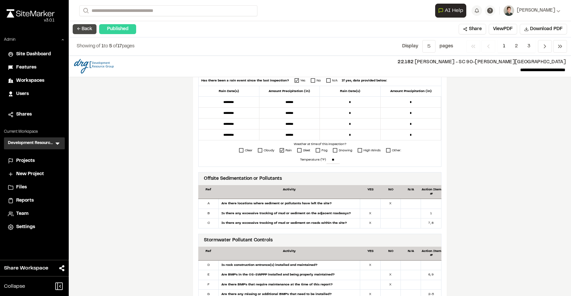
click at [87, 29] on button "← Back" at bounding box center [85, 29] width 24 height 10
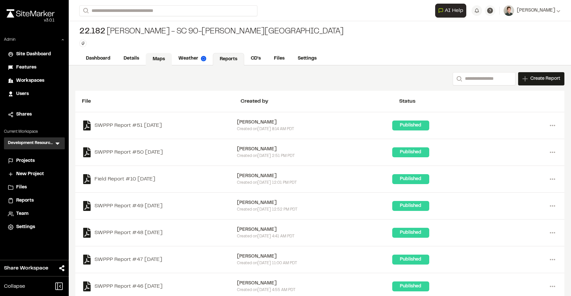
click at [160, 55] on link "Maps" at bounding box center [159, 59] width 26 height 13
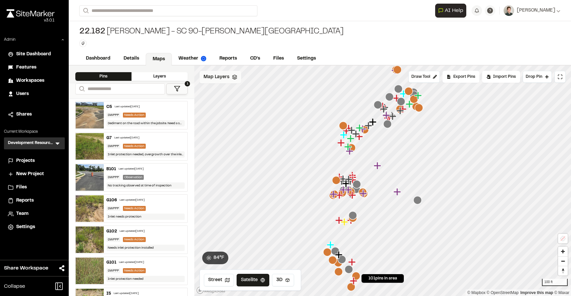
click at [223, 81] on div "Map Layers" at bounding box center [221, 77] width 42 height 13
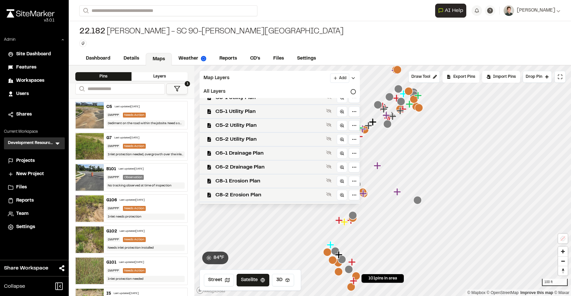
scroll to position [130, 0]
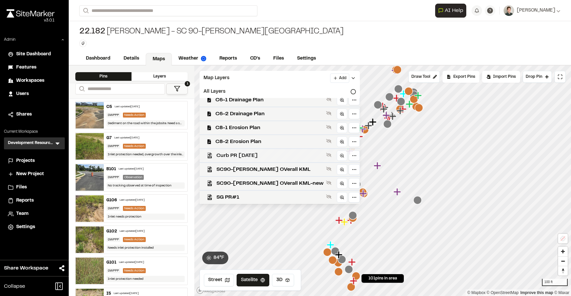
click at [233, 151] on span "Curb PR 12/4/24" at bounding box center [270, 155] width 107 height 8
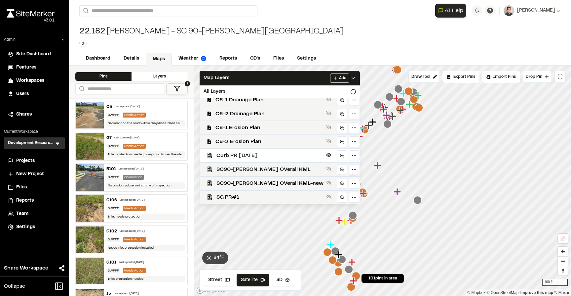
click at [229, 166] on span "SC90-Robert Edge OVerall KML" at bounding box center [270, 169] width 107 height 8
click at [230, 182] on span "SC90-Robert Edge OVerall KML-new" at bounding box center [270, 183] width 107 height 8
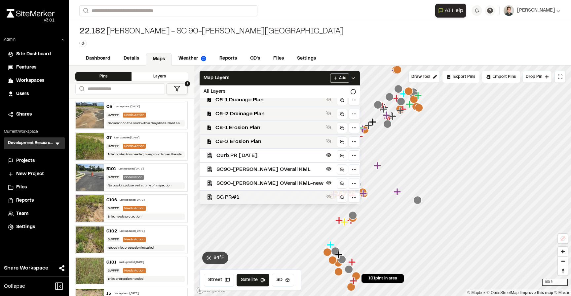
click at [227, 194] on span "SG PR#1" at bounding box center [270, 197] width 107 height 8
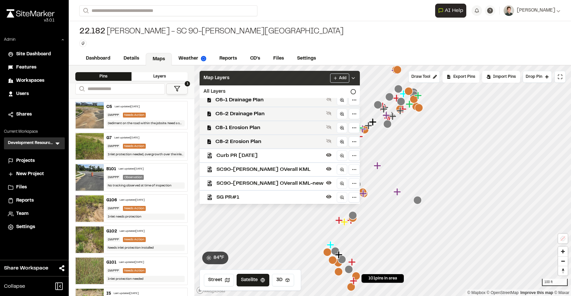
click at [248, 75] on div "Map Layers Add" at bounding box center [280, 78] width 160 height 15
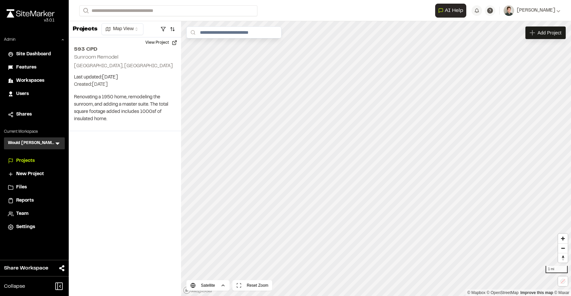
click at [61, 141] on div "Would [PERSON_NAME] Construction WC Menu" at bounding box center [34, 143] width 61 height 12
click at [57, 143] on icon at bounding box center [58, 144] width 4 height 2
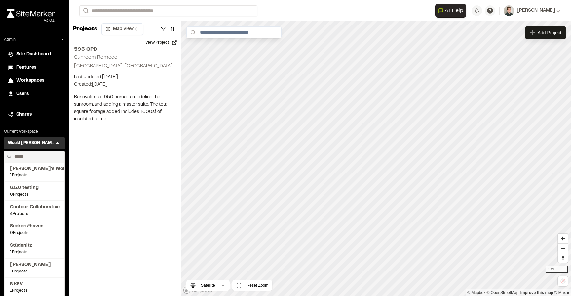
click at [32, 155] on input "text" at bounding box center [37, 156] width 50 height 11
type input "******"
click at [33, 248] on span "[PERSON_NAME] [US_STATE]" at bounding box center [34, 245] width 49 height 7
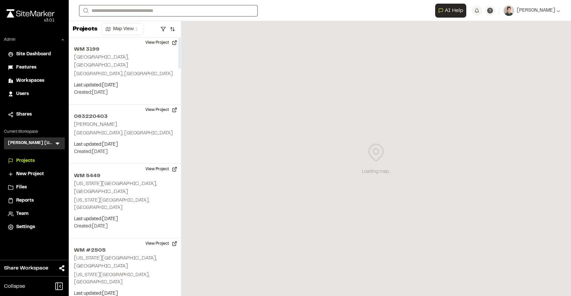
click at [145, 14] on input "Search" at bounding box center [168, 10] width 178 height 11
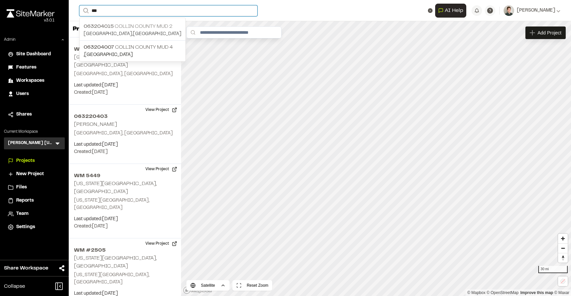
type input "***"
click at [146, 30] on p "063204015 [GEOGRAPHIC_DATA] 2" at bounding box center [133, 26] width 98 height 8
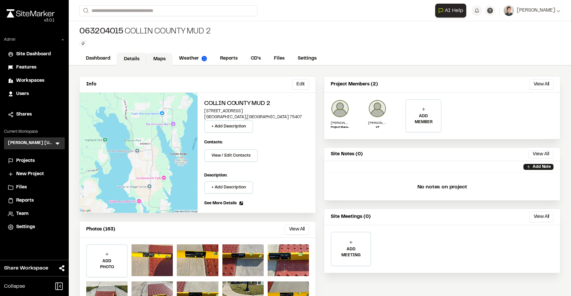
click at [160, 57] on link "Maps" at bounding box center [159, 59] width 26 height 13
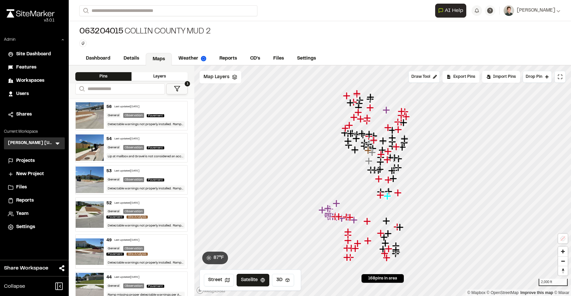
click at [283, 43] on div "063204015 Collin County MUD 2 Type Enter or comma to add tag." at bounding box center [320, 36] width 503 height 31
